Goal: Transaction & Acquisition: Book appointment/travel/reservation

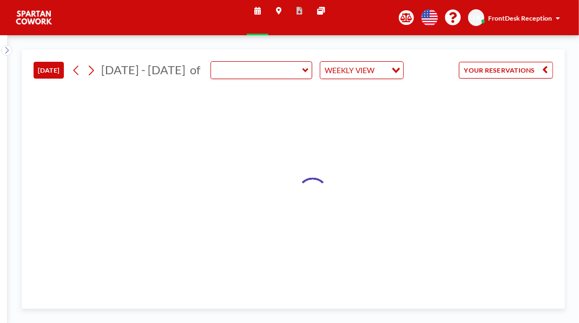
type input "Meeting Room"
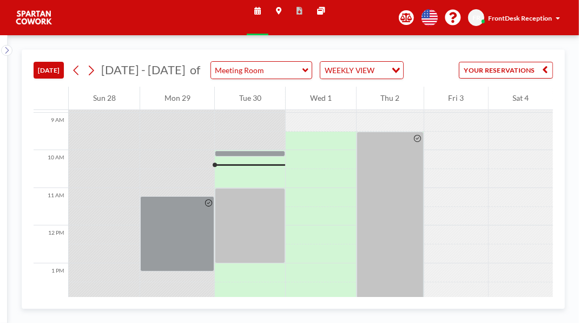
scroll to position [333, 0]
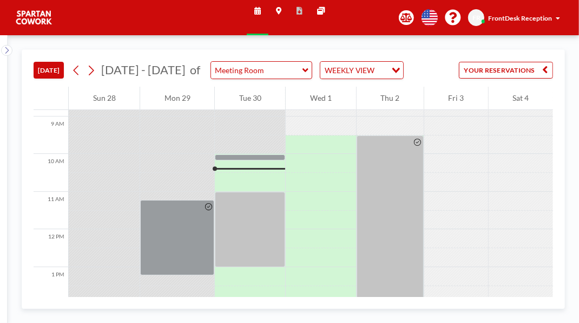
click at [261, 173] on div at bounding box center [250, 163] width 70 height 19
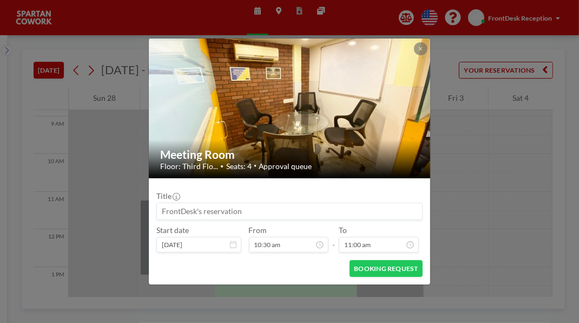
click at [427, 42] on div at bounding box center [420, 48] width 13 height 13
click at [427, 42] on button at bounding box center [420, 48] width 13 height 13
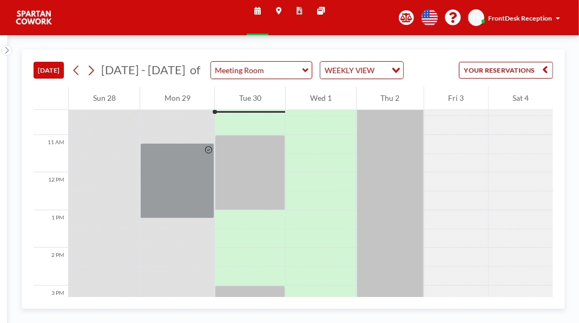
scroll to position [398, 0]
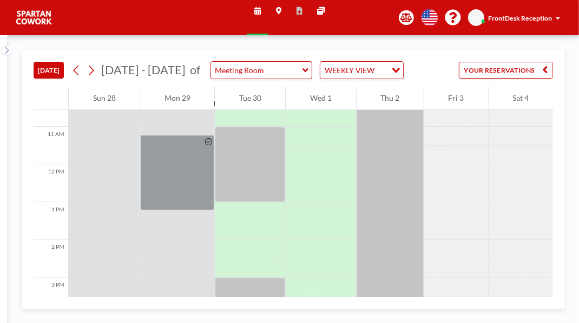
click at [270, 202] on div at bounding box center [250, 164] width 70 height 75
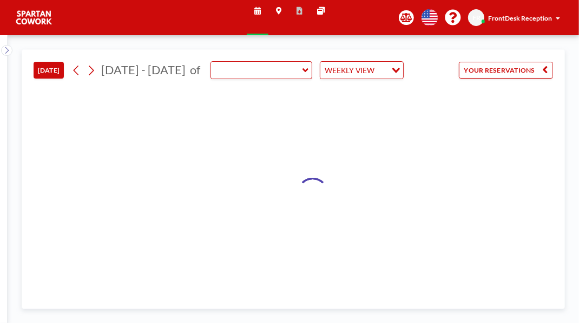
type input "Meeting Room"
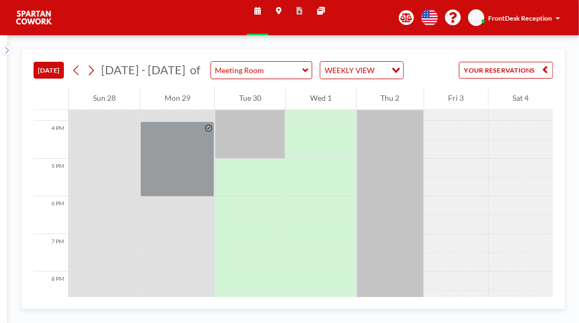
scroll to position [591, 0]
click at [261, 159] on div at bounding box center [250, 120] width 70 height 75
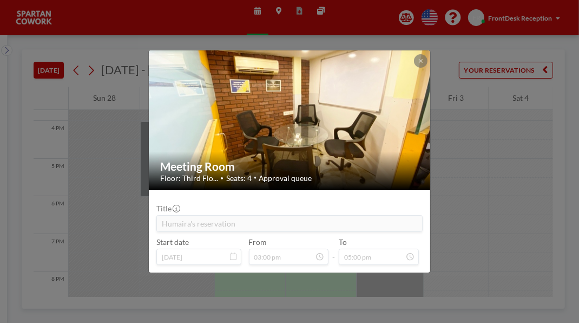
click at [427, 54] on button at bounding box center [420, 60] width 13 height 13
